Goal: Information Seeking & Learning: Learn about a topic

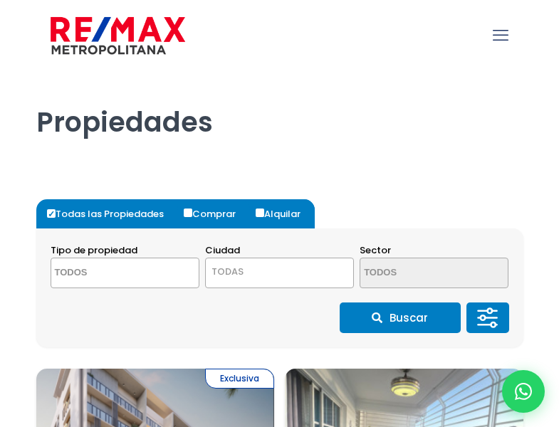
select select
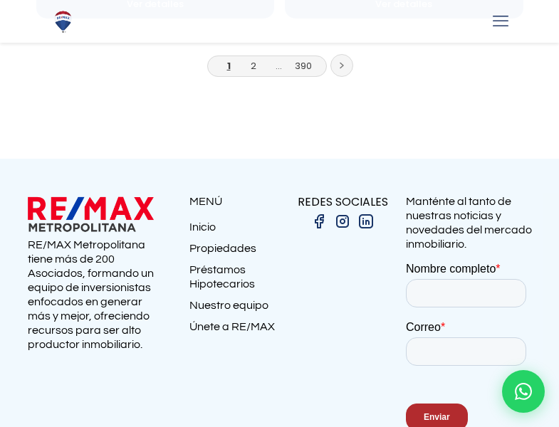
scroll to position [2845, 0]
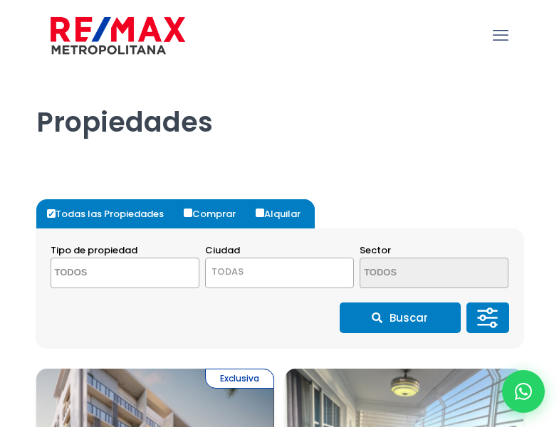
select select
